Goal: Transaction & Acquisition: Purchase product/service

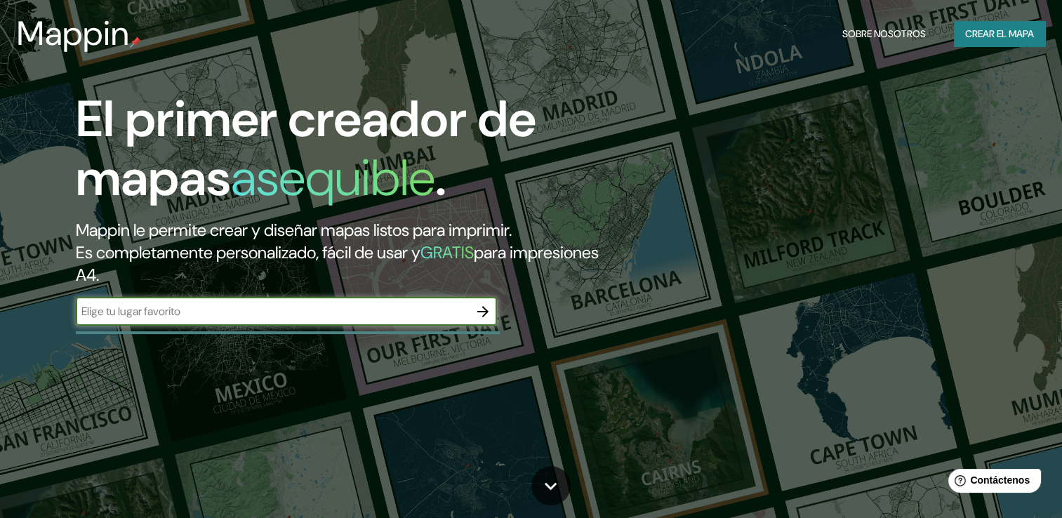
click at [232, 310] on input "text" at bounding box center [272, 311] width 393 height 16
type input "tacna [GEOGRAPHIC_DATA]"
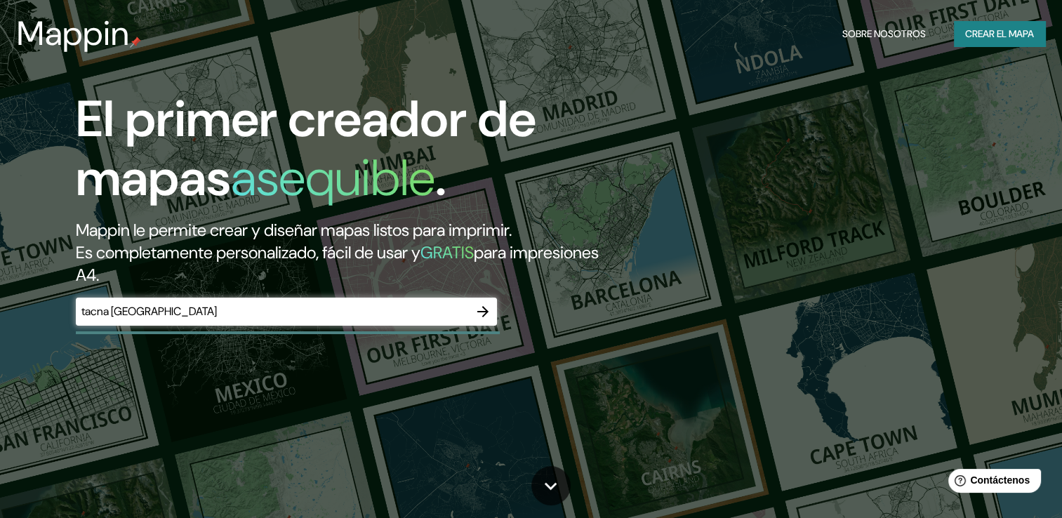
click at [486, 290] on div "El primer creador de mapas asequible . Mappin le permite crear y diseñar mapas …" at bounding box center [340, 215] width 637 height 250
click at [502, 304] on div "El primer creador de mapas asequible . Mappin le permite crear y diseñar mapas …" at bounding box center [340, 215] width 637 height 250
click at [495, 305] on button "button" at bounding box center [483, 311] width 28 height 28
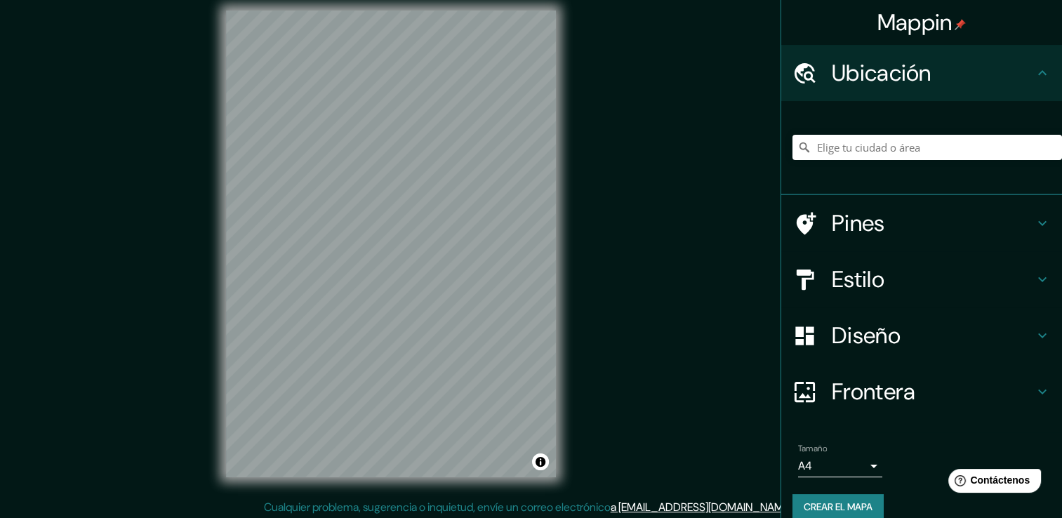
scroll to position [15, 0]
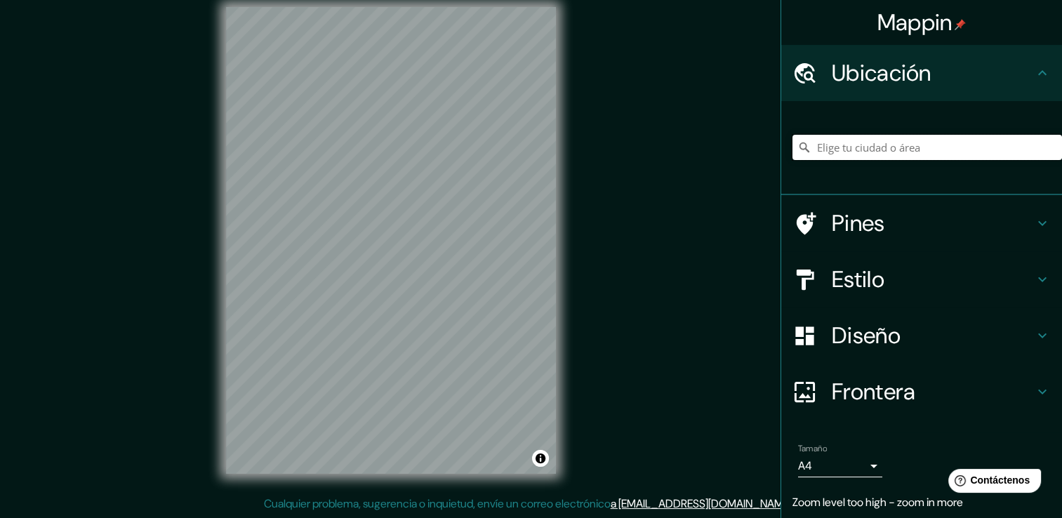
click at [928, 147] on input "Elige tu ciudad o área" at bounding box center [926, 147] width 269 height 25
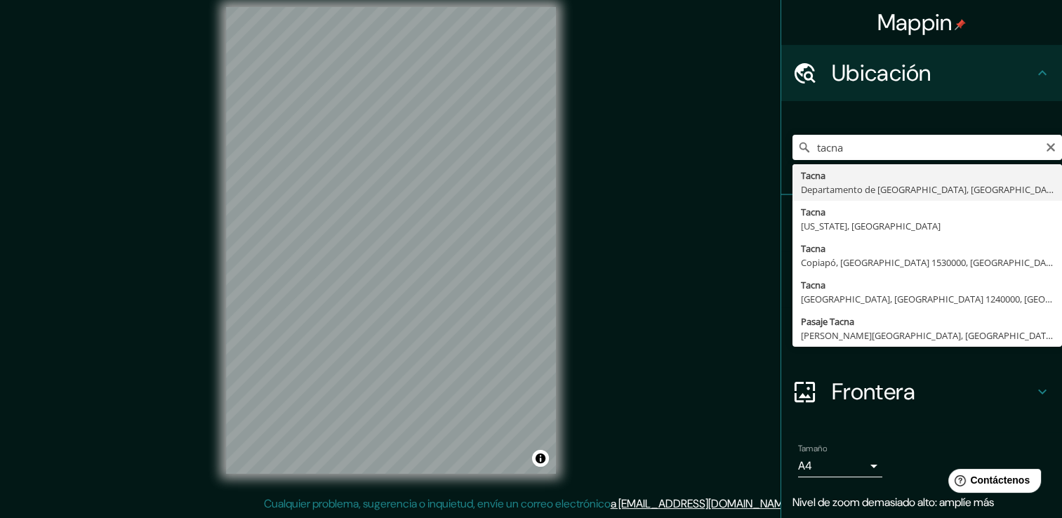
type input "[GEOGRAPHIC_DATA], [GEOGRAPHIC_DATA], [GEOGRAPHIC_DATA]"
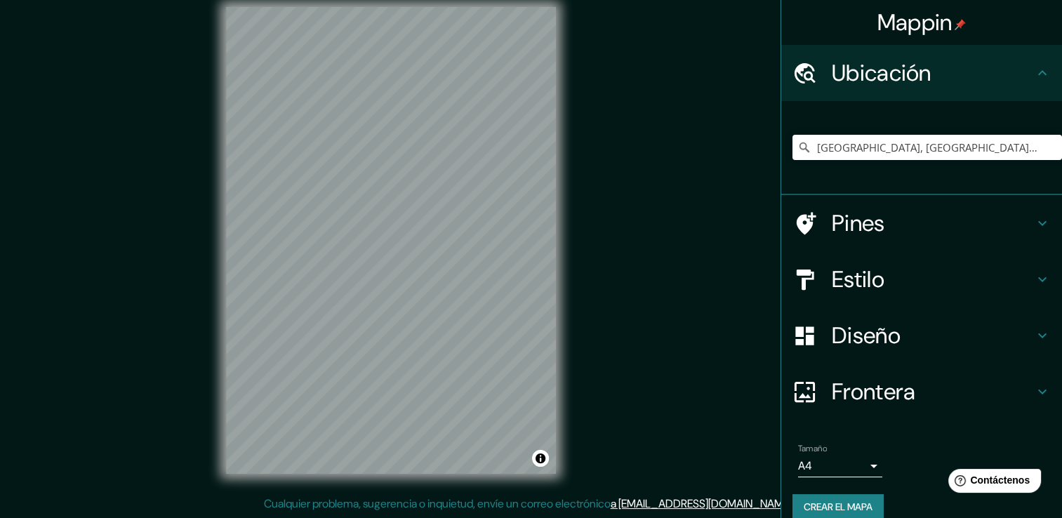
click at [575, 60] on div "© Mapbox © OpenStreetMap Improve this map" at bounding box center [390, 240] width 375 height 511
click at [881, 210] on h4 "Pines" at bounding box center [932, 223] width 202 height 28
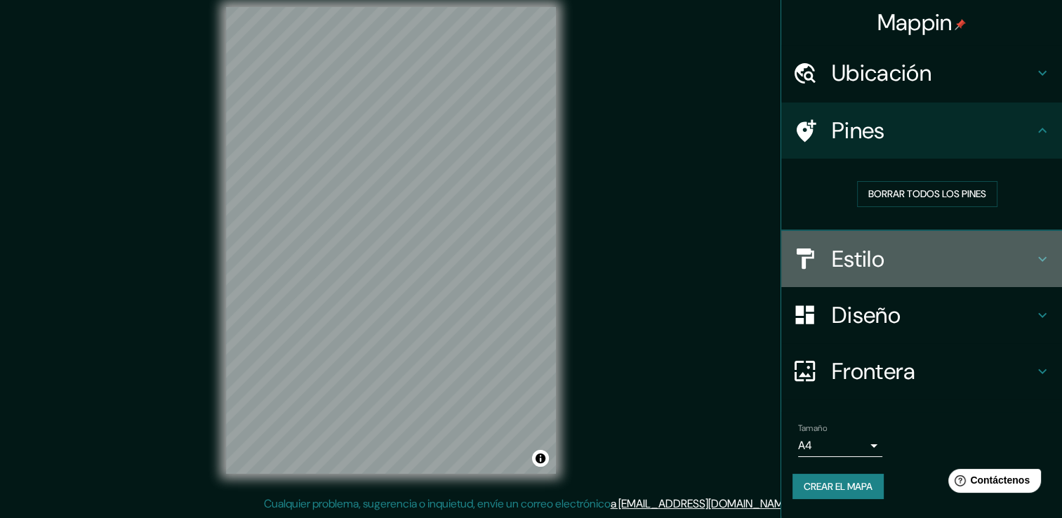
click at [925, 279] on div "Estilo" at bounding box center [921, 259] width 281 height 56
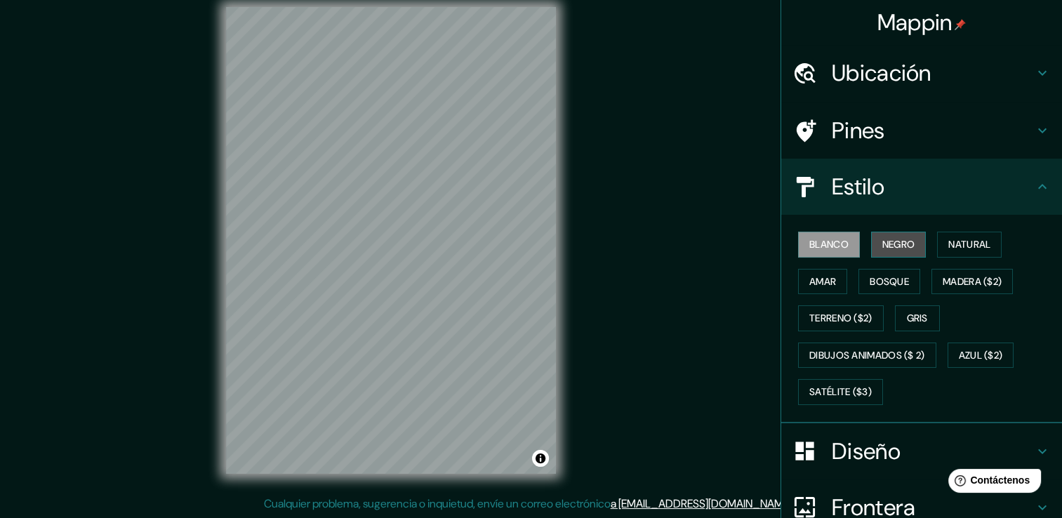
click at [871, 244] on button "Negro" at bounding box center [898, 245] width 55 height 26
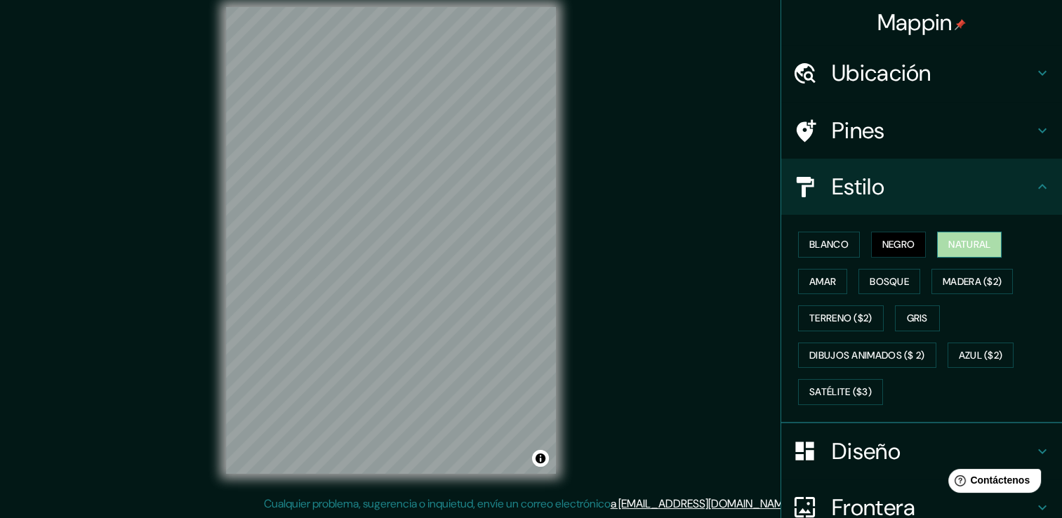
click at [974, 237] on font "Natural" at bounding box center [969, 245] width 42 height 18
click at [798, 279] on button "Amar" at bounding box center [822, 282] width 49 height 26
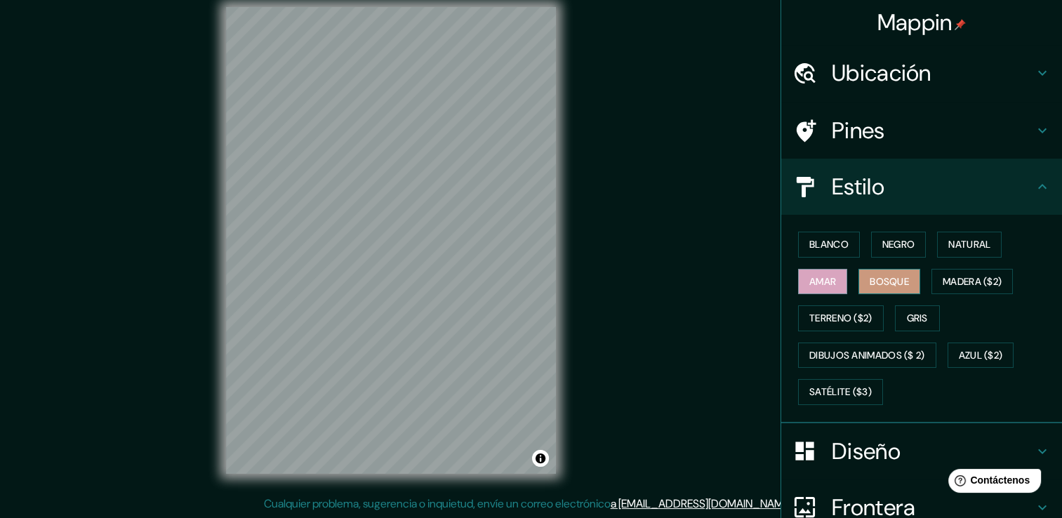
click at [869, 282] on font "Bosque" at bounding box center [888, 282] width 39 height 18
click at [1002, 274] on button "Madera ($2)" at bounding box center [971, 282] width 81 height 26
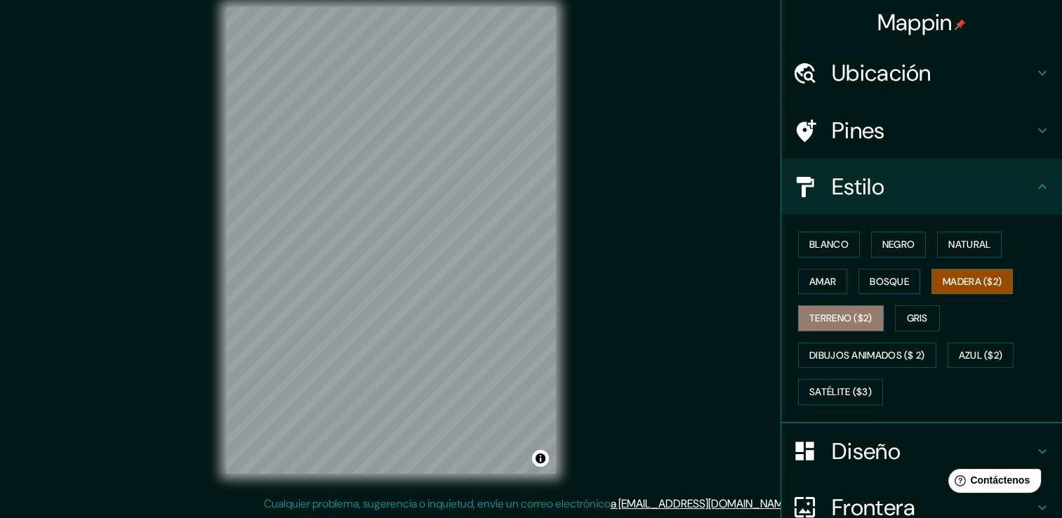
click at [831, 321] on font "Terreno ($2)" at bounding box center [840, 318] width 63 height 18
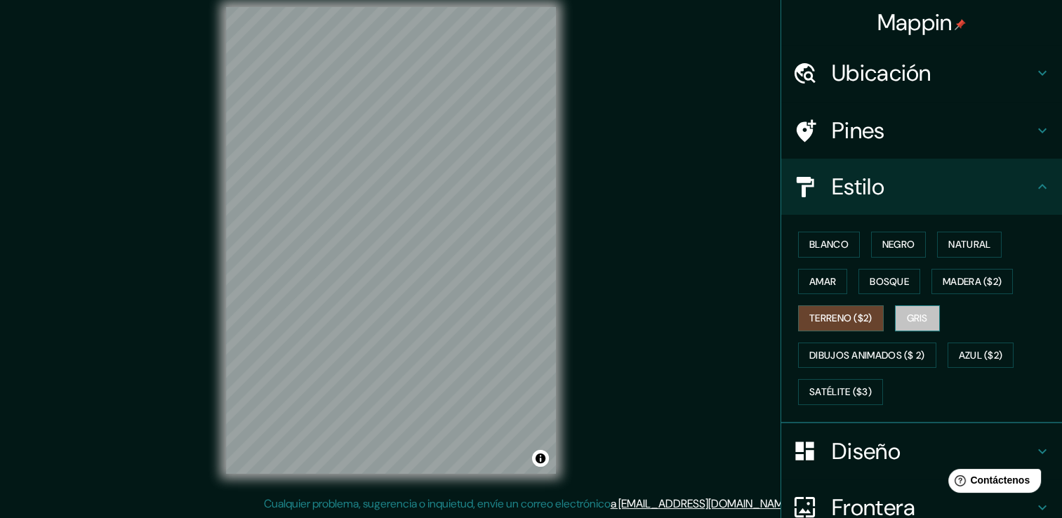
click at [927, 319] on button "Gris" at bounding box center [917, 318] width 45 height 26
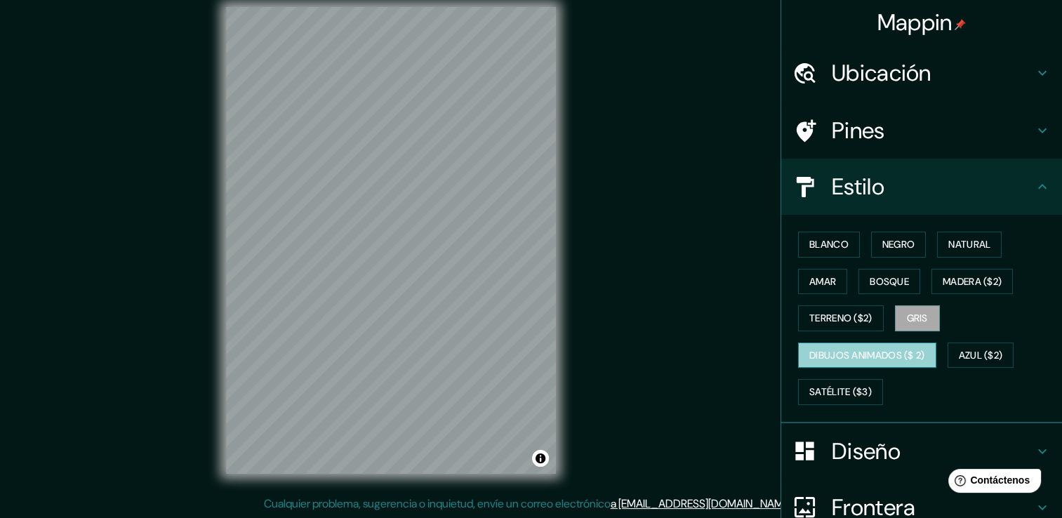
click at [798, 353] on button "Dibujos animados ($ 2)" at bounding box center [867, 355] width 138 height 26
click at [1033, 367] on div "[PERSON_NAME] Negro Natural [PERSON_NAME] [PERSON_NAME] ($2) Terreno ($2) Gris …" at bounding box center [926, 318] width 269 height 185
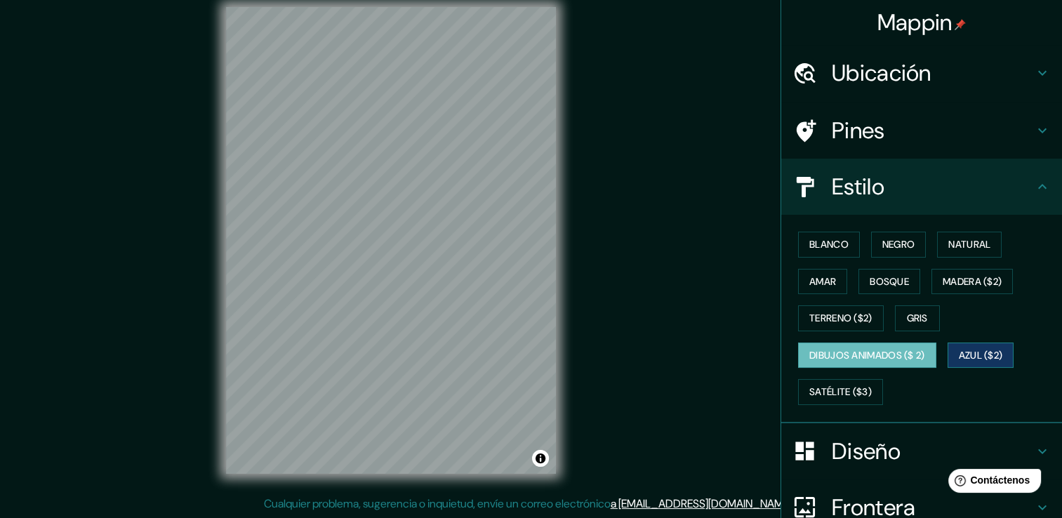
drag, startPoint x: 1033, startPoint y: 367, endPoint x: 984, endPoint y: 352, distance: 50.6
click at [984, 352] on font "Azul ($2)" at bounding box center [980, 356] width 44 height 18
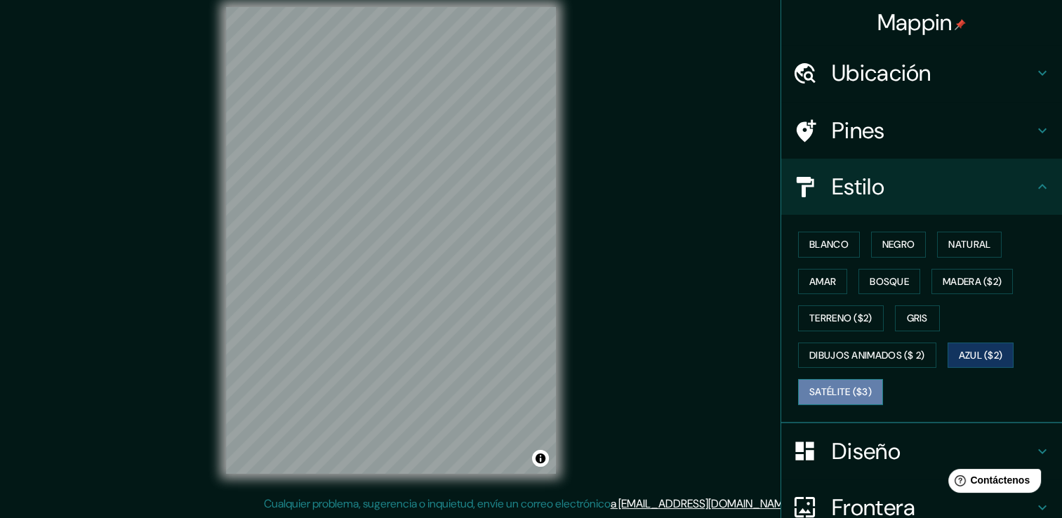
click at [828, 389] on font "Satélite ($3)" at bounding box center [840, 392] width 62 height 18
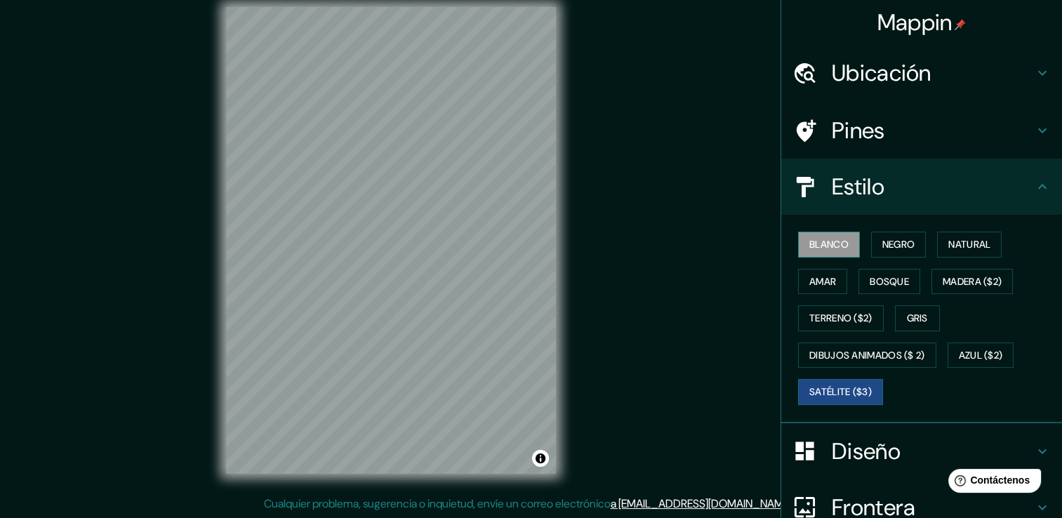
click at [819, 246] on font "Blanco" at bounding box center [828, 245] width 39 height 18
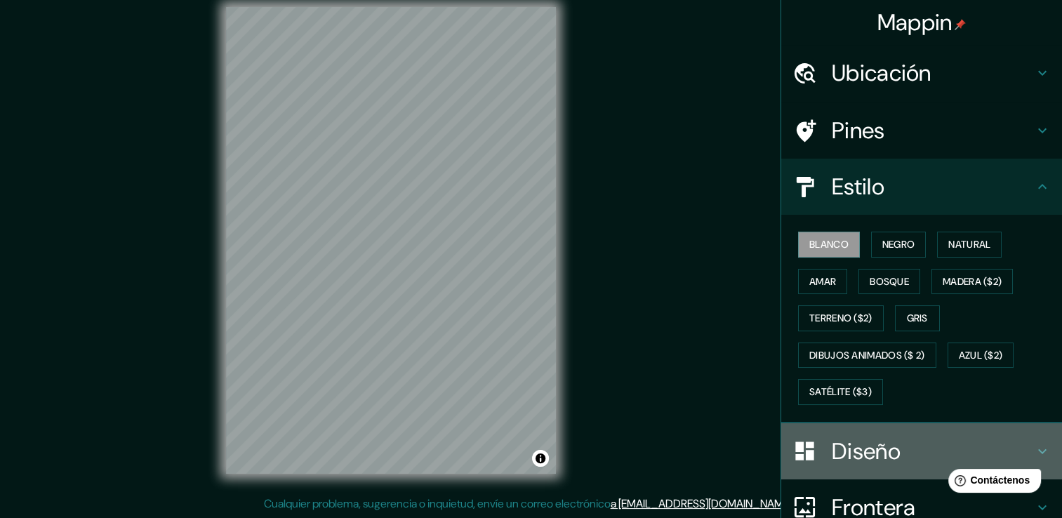
click at [847, 472] on div "Diseño" at bounding box center [921, 451] width 281 height 56
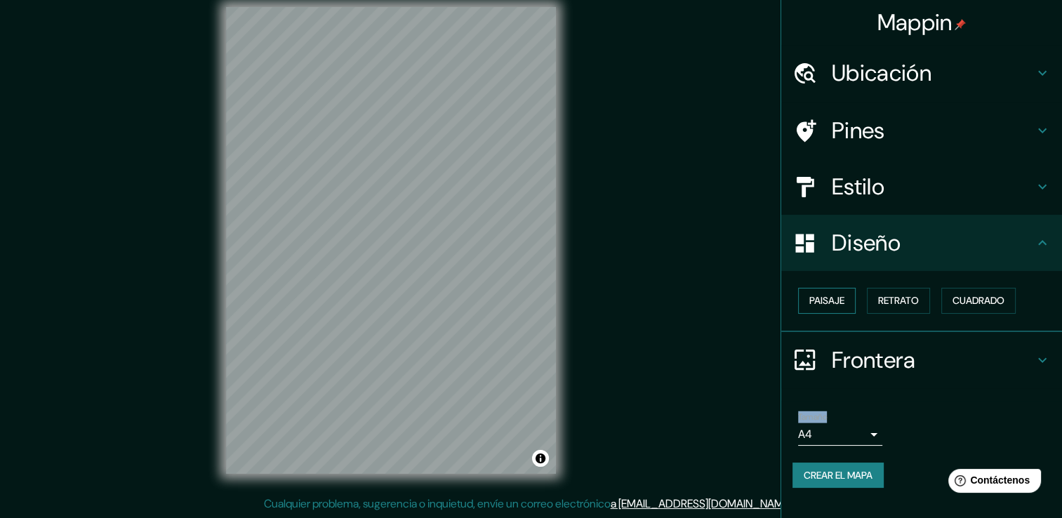
click at [835, 303] on font "Paisaje" at bounding box center [826, 301] width 35 height 18
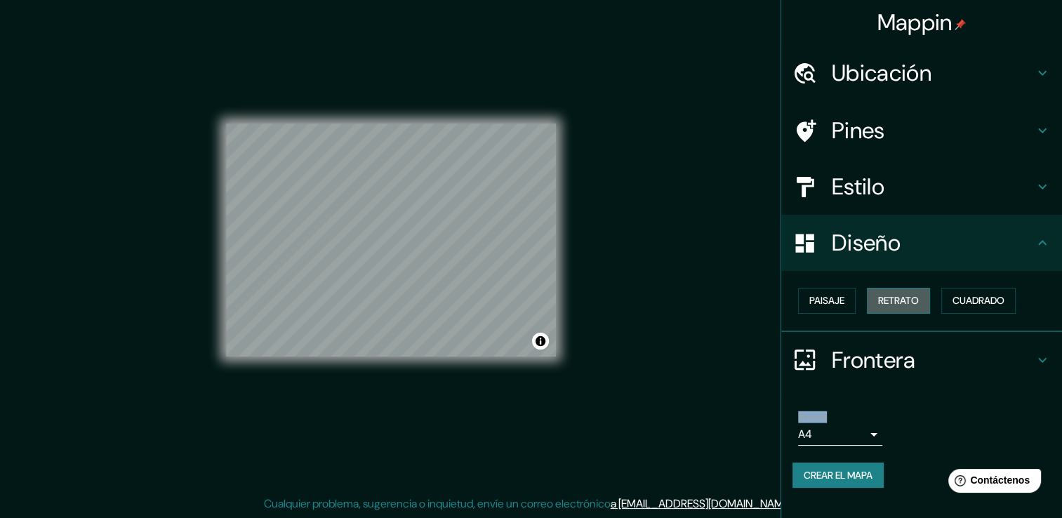
click at [908, 301] on font "Retrato" at bounding box center [898, 301] width 41 height 18
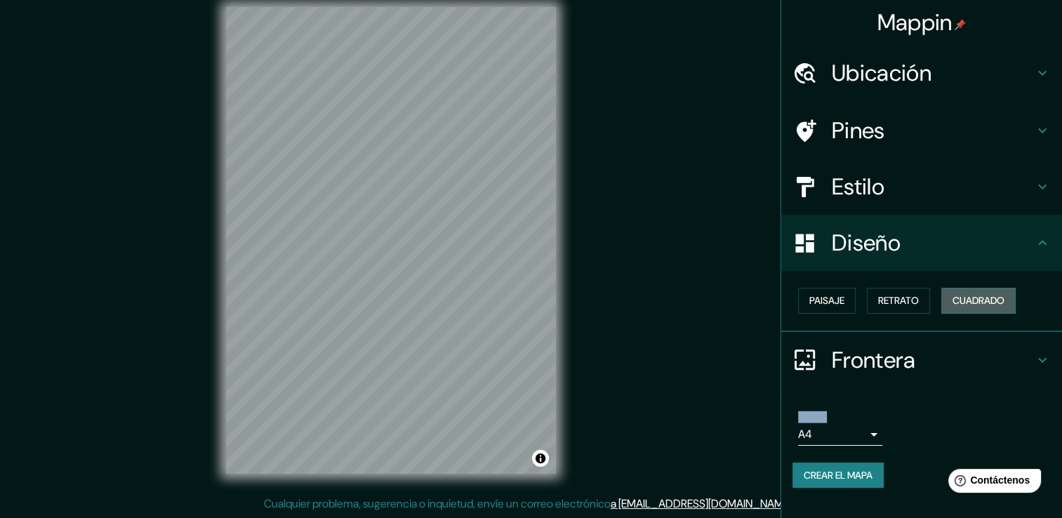
click at [962, 302] on font "Cuadrado" at bounding box center [978, 301] width 52 height 18
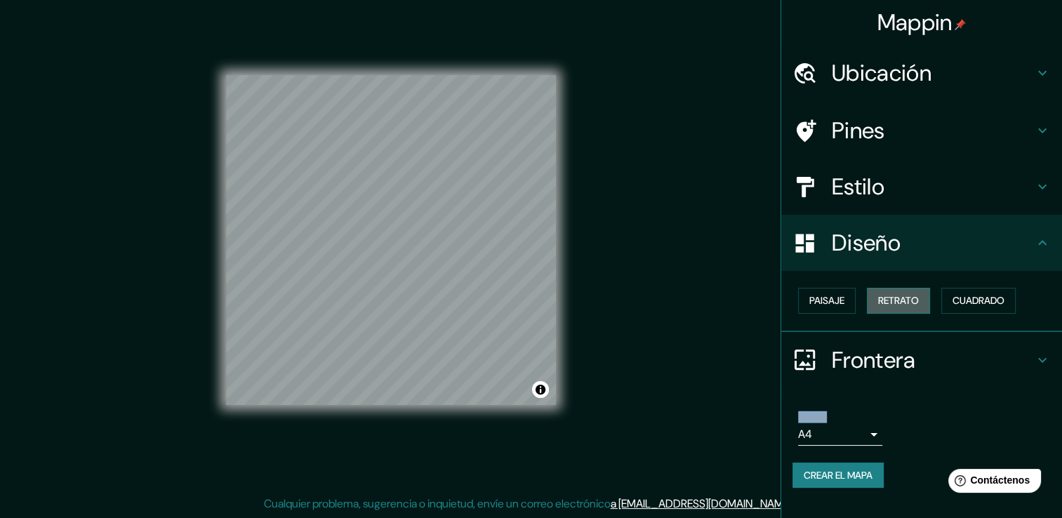
click at [888, 305] on font "Retrato" at bounding box center [898, 301] width 41 height 18
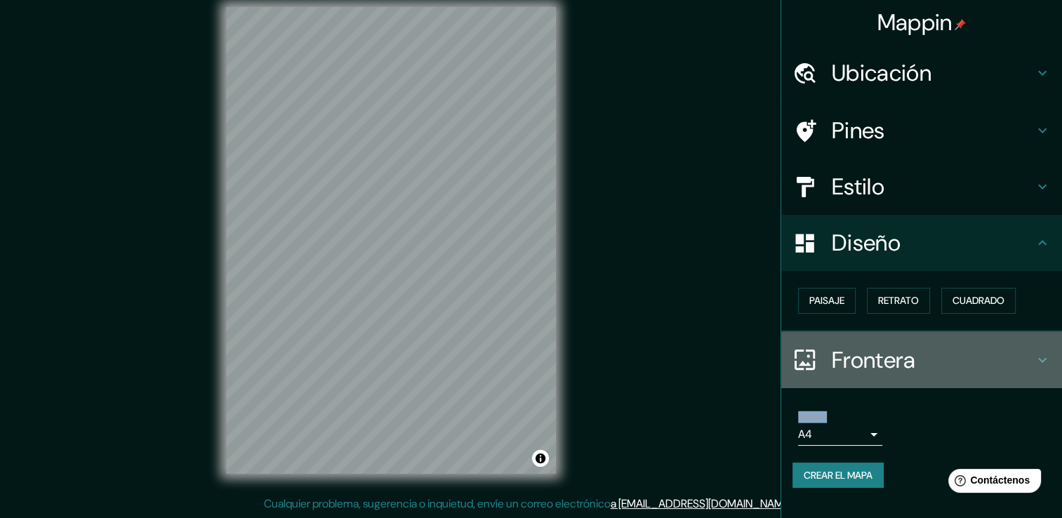
click at [899, 365] on h4 "Frontera" at bounding box center [932, 360] width 202 height 28
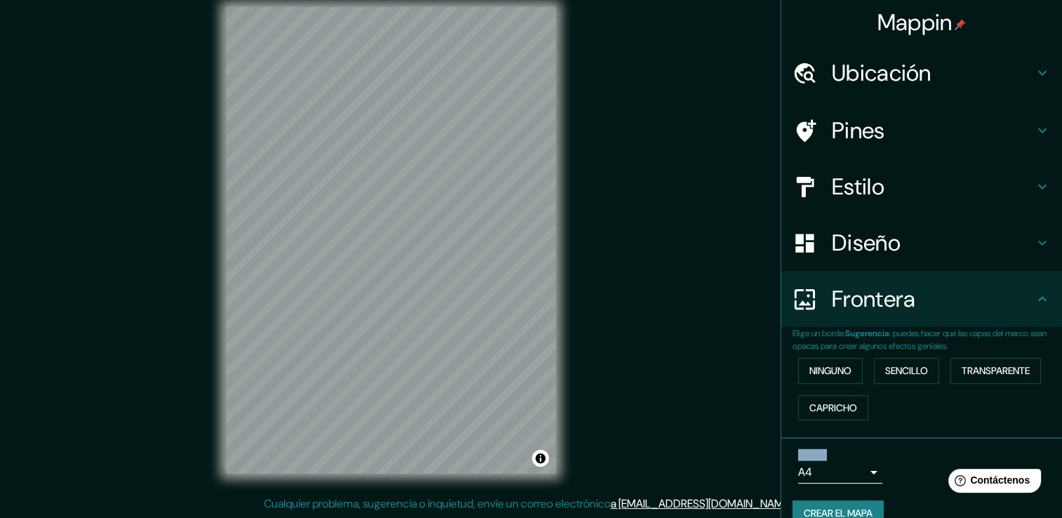
scroll to position [0, 0]
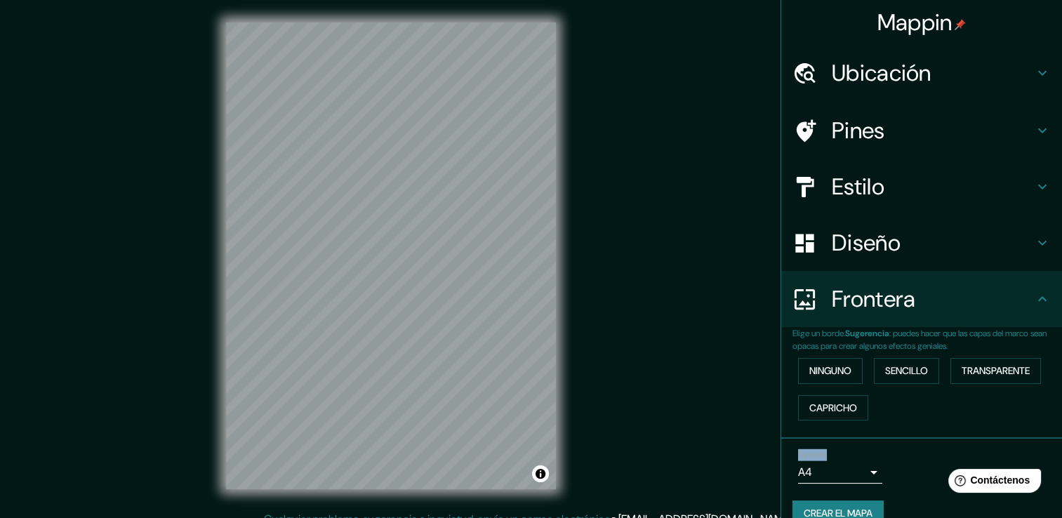
click at [937, 138] on h4 "Pines" at bounding box center [932, 130] width 202 height 28
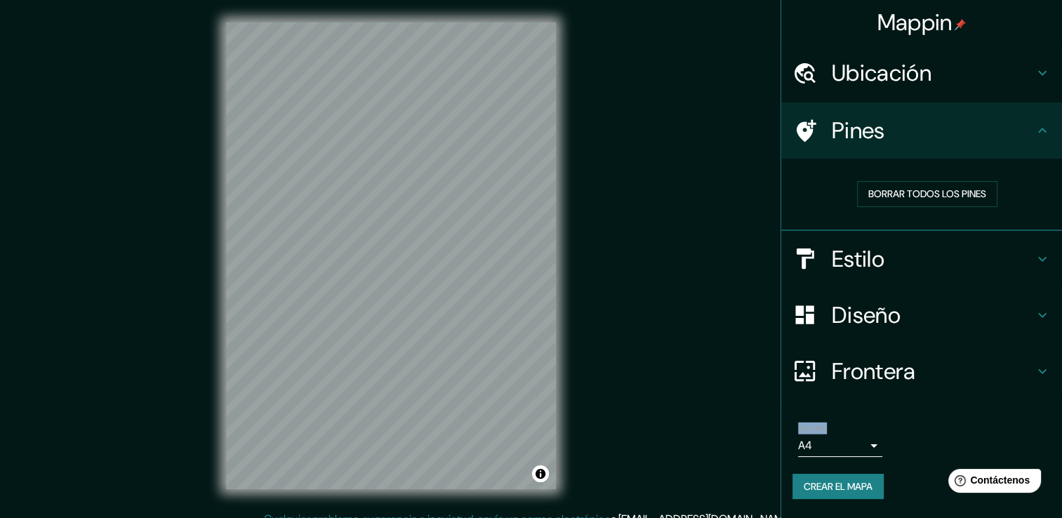
click at [917, 262] on h4 "Estilo" at bounding box center [932, 259] width 202 height 28
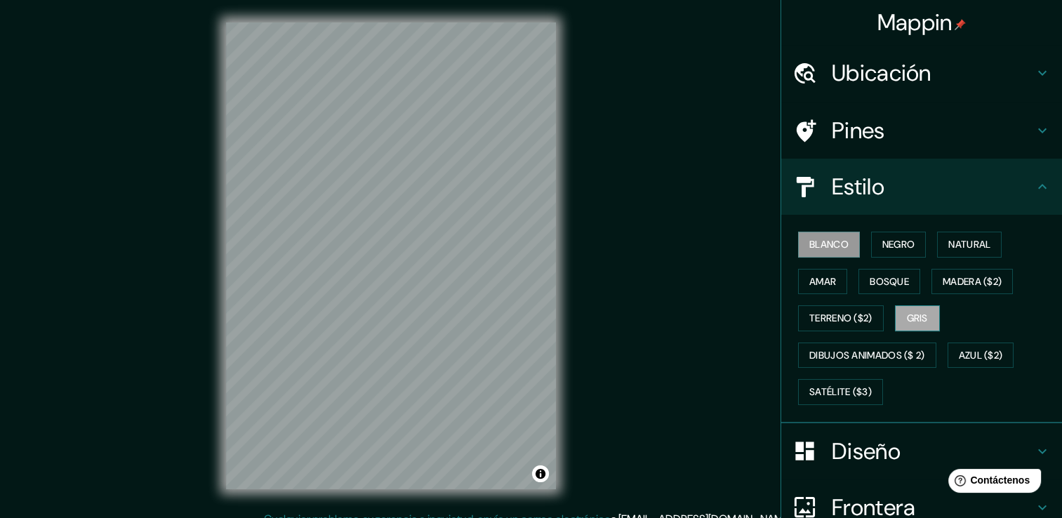
drag, startPoint x: 937, startPoint y: 320, endPoint x: 925, endPoint y: 317, distance: 12.9
click at [935, 320] on div "[PERSON_NAME] Negro Natural [PERSON_NAME] [PERSON_NAME] ($2) Terreno ($2) Gris …" at bounding box center [926, 318] width 269 height 185
click at [924, 317] on button "Gris" at bounding box center [917, 318] width 45 height 26
click at [824, 236] on font "Blanco" at bounding box center [828, 245] width 39 height 18
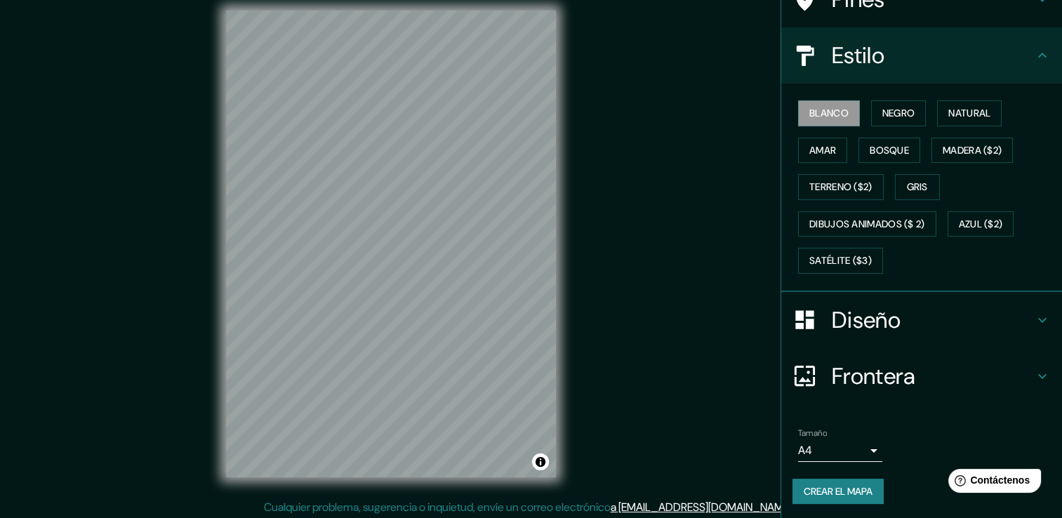
scroll to position [15, 0]
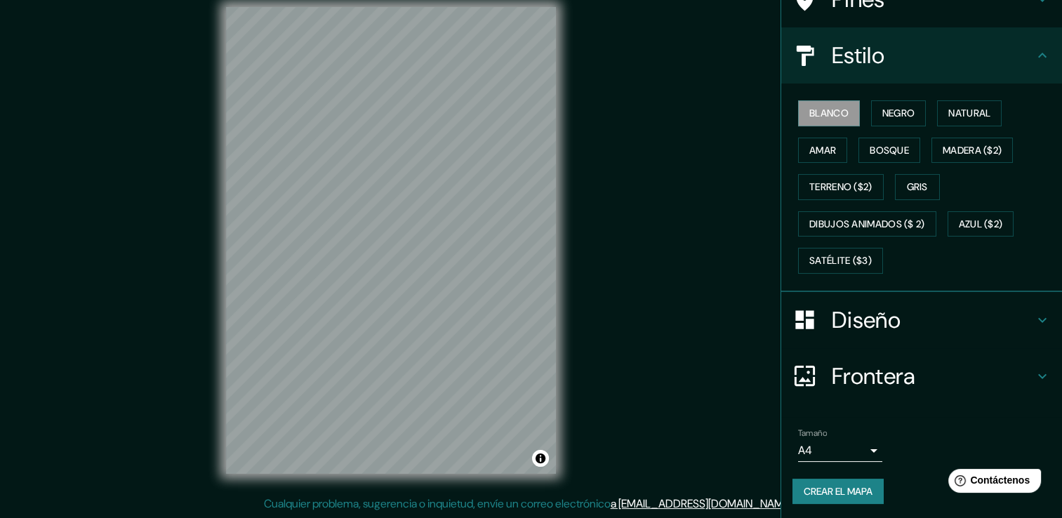
click at [836, 490] on font "Crear el mapa" at bounding box center [837, 492] width 69 height 18
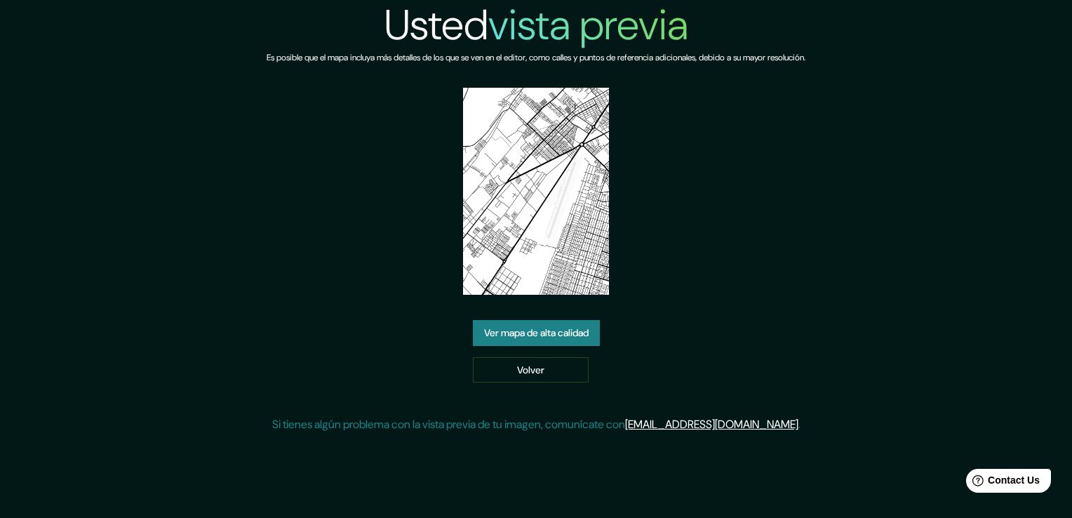
click at [534, 329] on link "Ver mapa de alta calidad" at bounding box center [536, 333] width 127 height 26
